Goal: Task Accomplishment & Management: Manage account settings

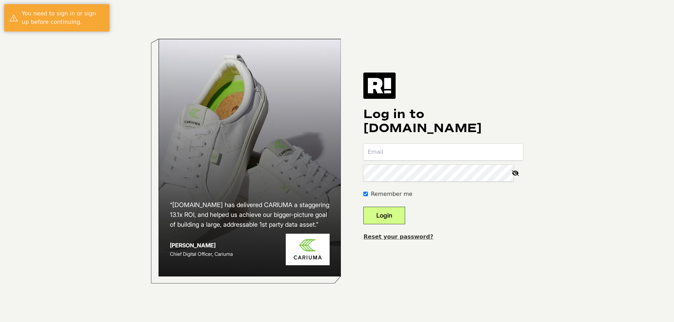
type input "bhopkins@bootbarn.com"
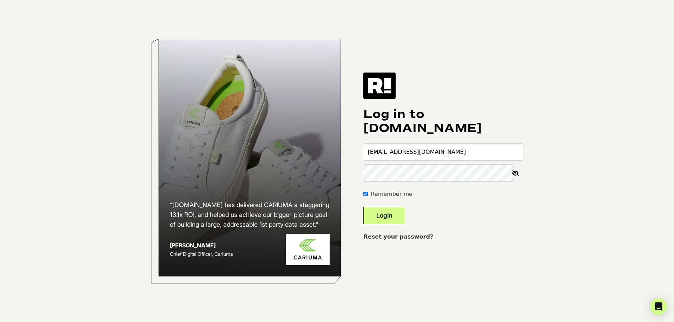
click at [405, 220] on button "Login" at bounding box center [384, 216] width 42 height 18
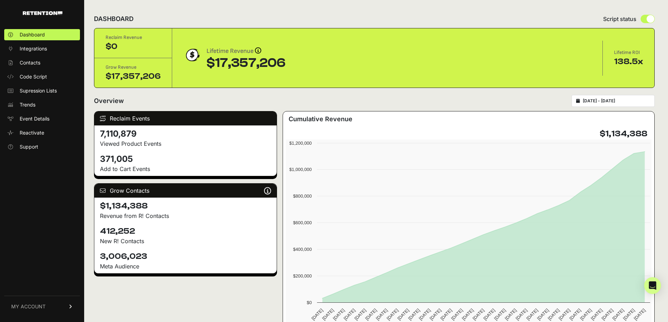
click at [61, 306] on link "MY ACCOUNT" at bounding box center [42, 306] width 76 height 21
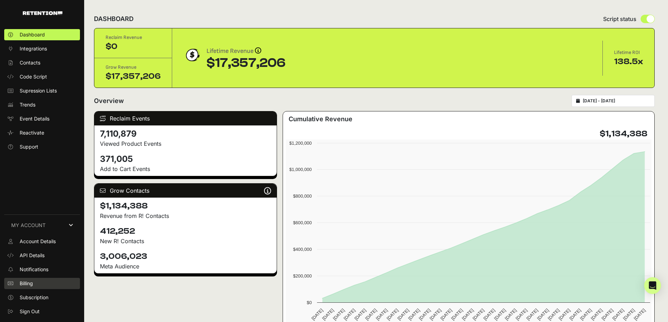
click at [35, 285] on link "Billing" at bounding box center [42, 283] width 76 height 11
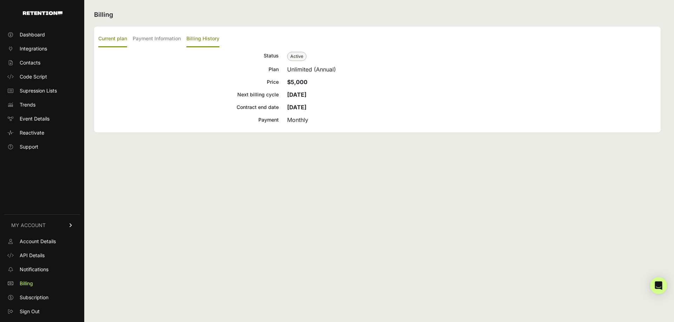
click at [201, 43] on label "Billing History" at bounding box center [202, 39] width 33 height 16
click at [0, 0] on input "Billing History" at bounding box center [0, 0] width 0 height 0
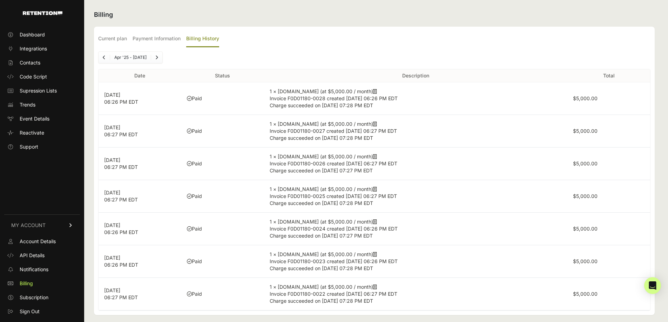
click at [122, 98] on p "[DATE] 06:26 PM EDT" at bounding box center [140, 99] width 72 height 14
click at [345, 100] on span "Invoice F0D01180-0028 created [DATE] 06:26 PM EDT" at bounding box center [334, 98] width 128 height 6
click at [373, 90] on icon at bounding box center [375, 91] width 4 height 5
